Goal: Find specific page/section: Find specific page/section

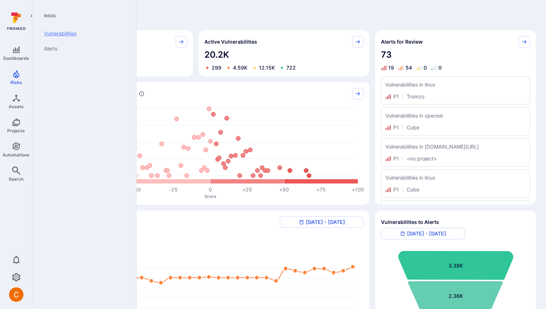
click at [60, 29] on link "Vulnerabilities" at bounding box center [82, 33] width 89 height 15
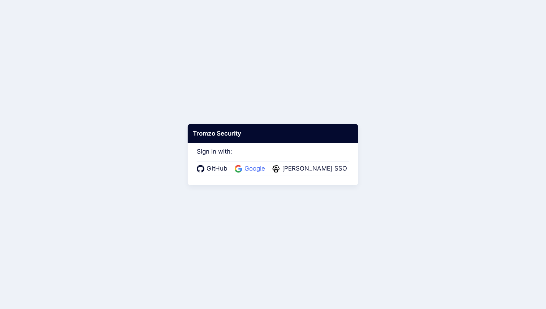
click at [258, 166] on span "Google" at bounding box center [254, 168] width 25 height 9
